Goal: Information Seeking & Learning: Find contact information

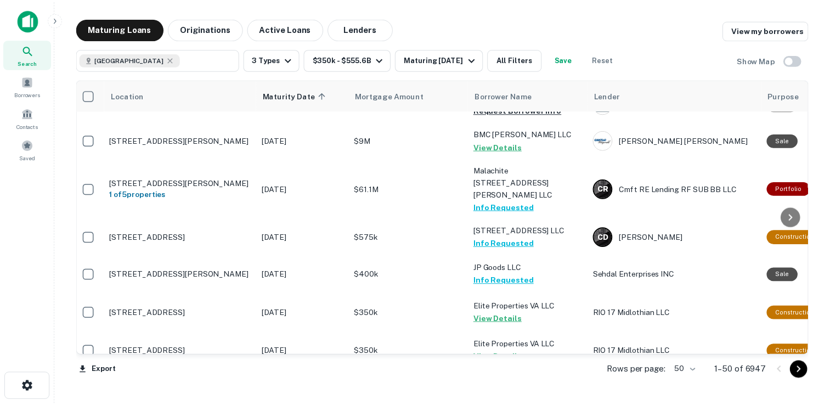
scroll to position [0, 4]
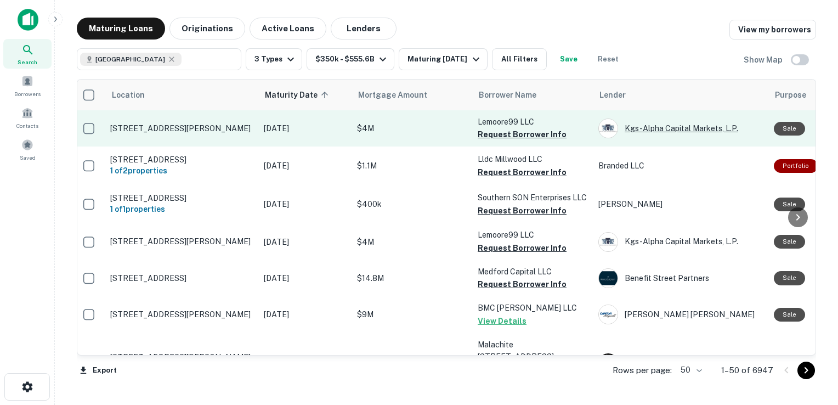
click at [637, 127] on div "Kgs-alpha Capital Markets, L.p." at bounding box center [680, 128] width 165 height 20
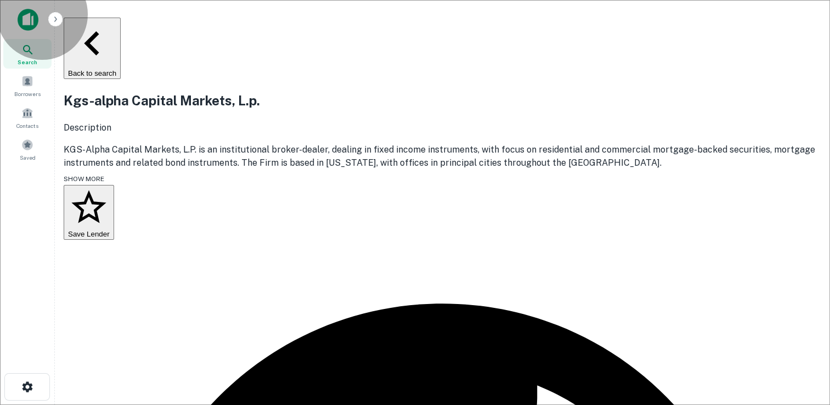
click at [117, 32] on button "Back to search" at bounding box center [92, 48] width 57 height 61
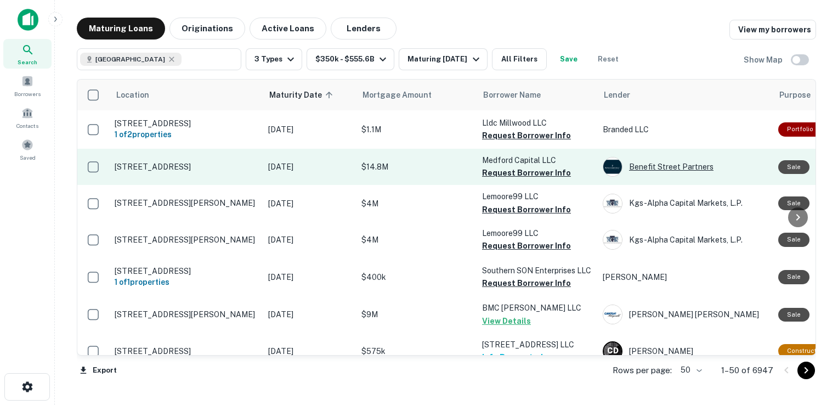
click at [649, 168] on div "Benefit Street Partners" at bounding box center [685, 167] width 165 height 20
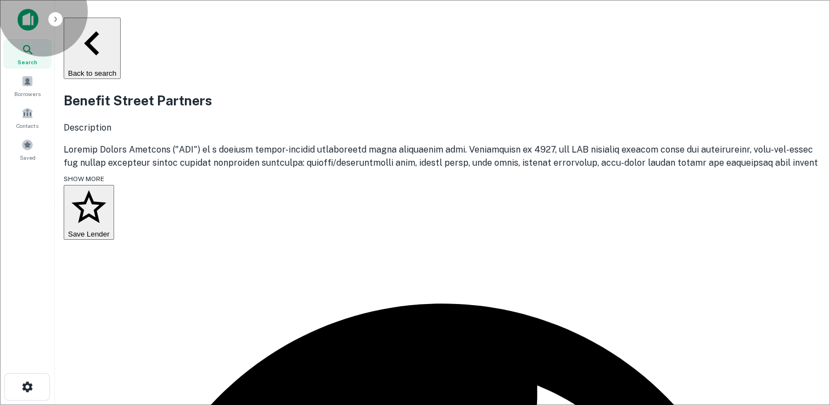
click at [117, 29] on button "Back to search" at bounding box center [92, 48] width 57 height 61
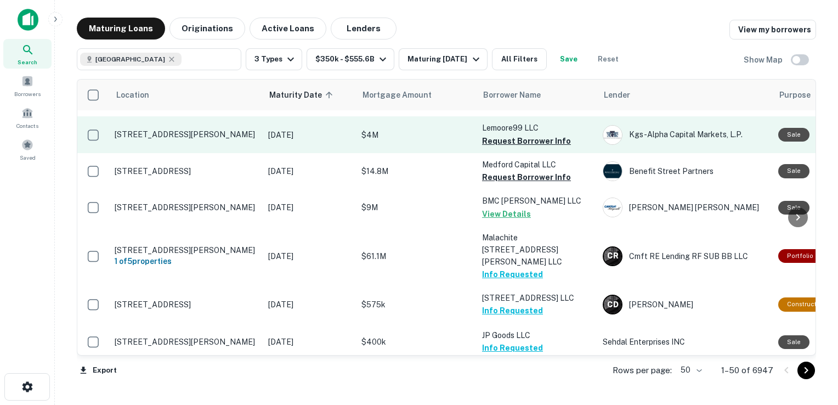
scroll to position [108, 0]
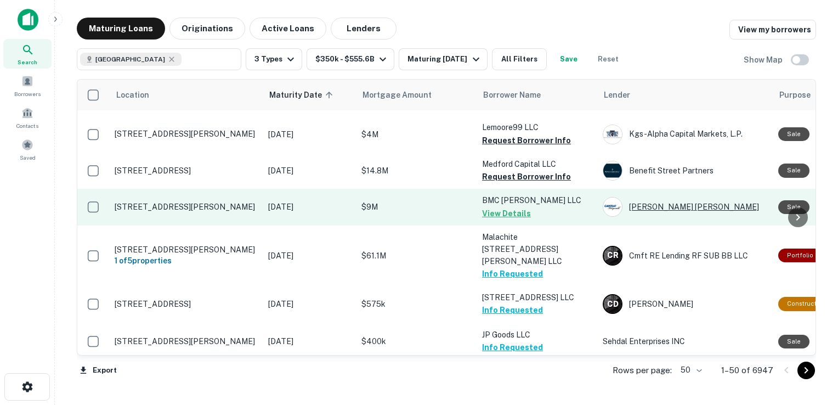
click at [640, 217] on div "[PERSON_NAME] [PERSON_NAME]" at bounding box center [685, 207] width 165 height 20
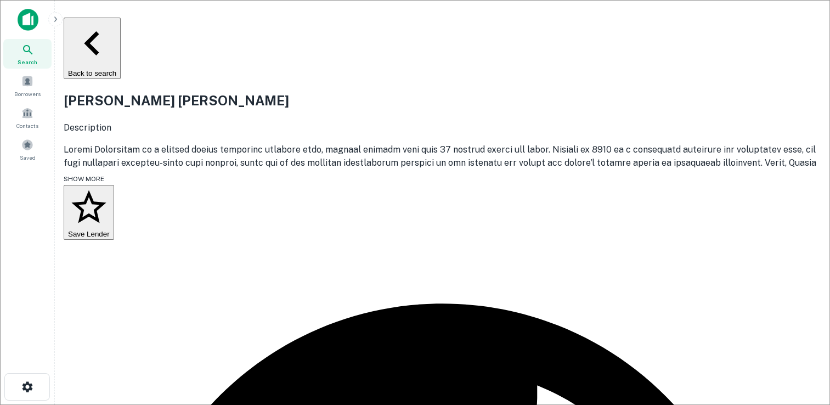
click at [93, 183] on span "SHOW MORE" at bounding box center [84, 179] width 41 height 8
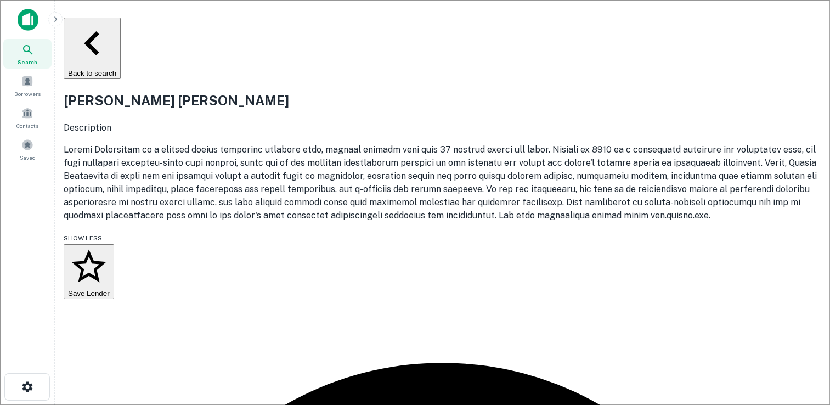
click at [114, 252] on button "Save Lender" at bounding box center [89, 271] width 50 height 55
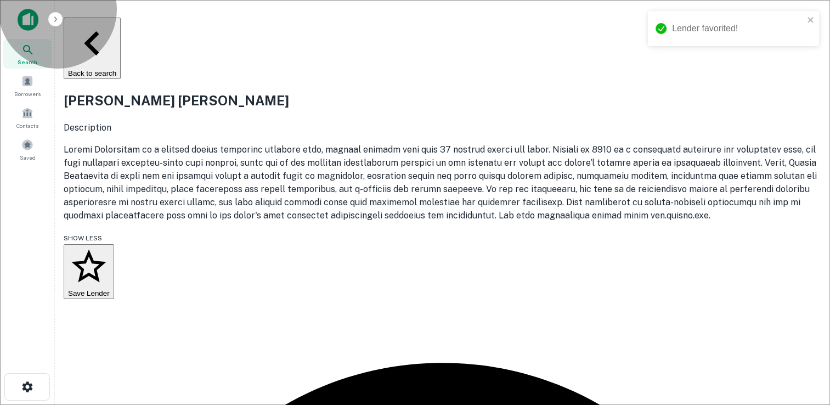
click at [121, 27] on button "Back to search" at bounding box center [92, 48] width 57 height 61
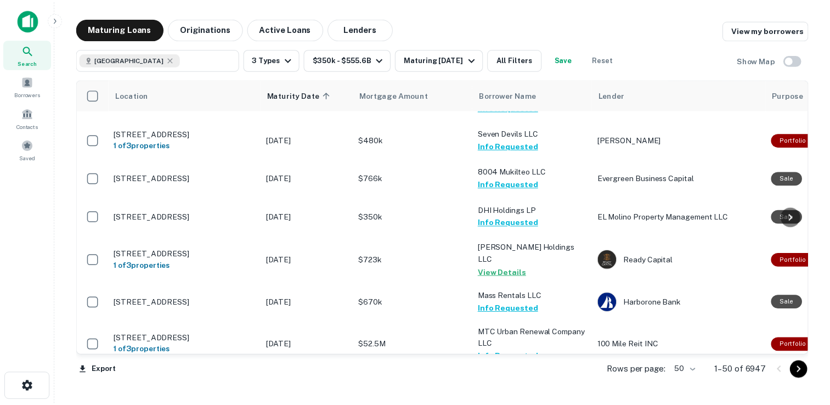
scroll to position [1058, 0]
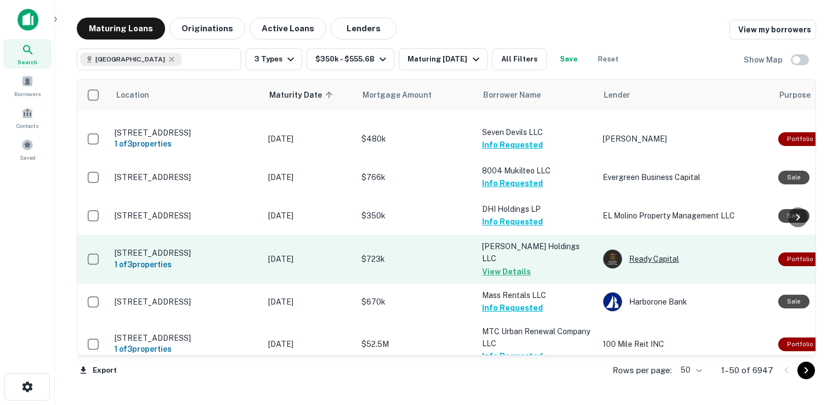
click at [614, 250] on img at bounding box center [612, 259] width 19 height 19
